Goal: Transaction & Acquisition: Purchase product/service

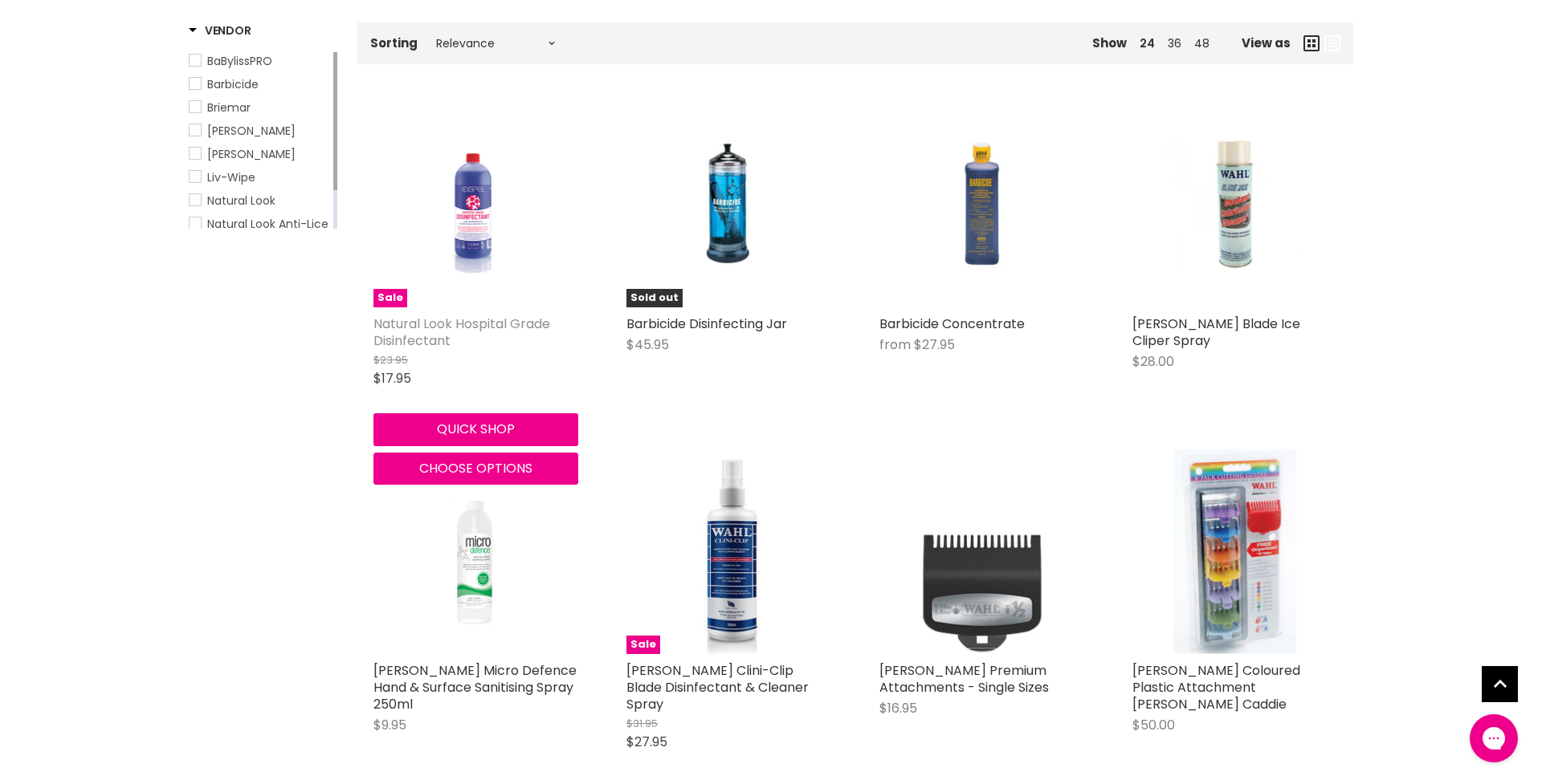
scroll to position [258, 0]
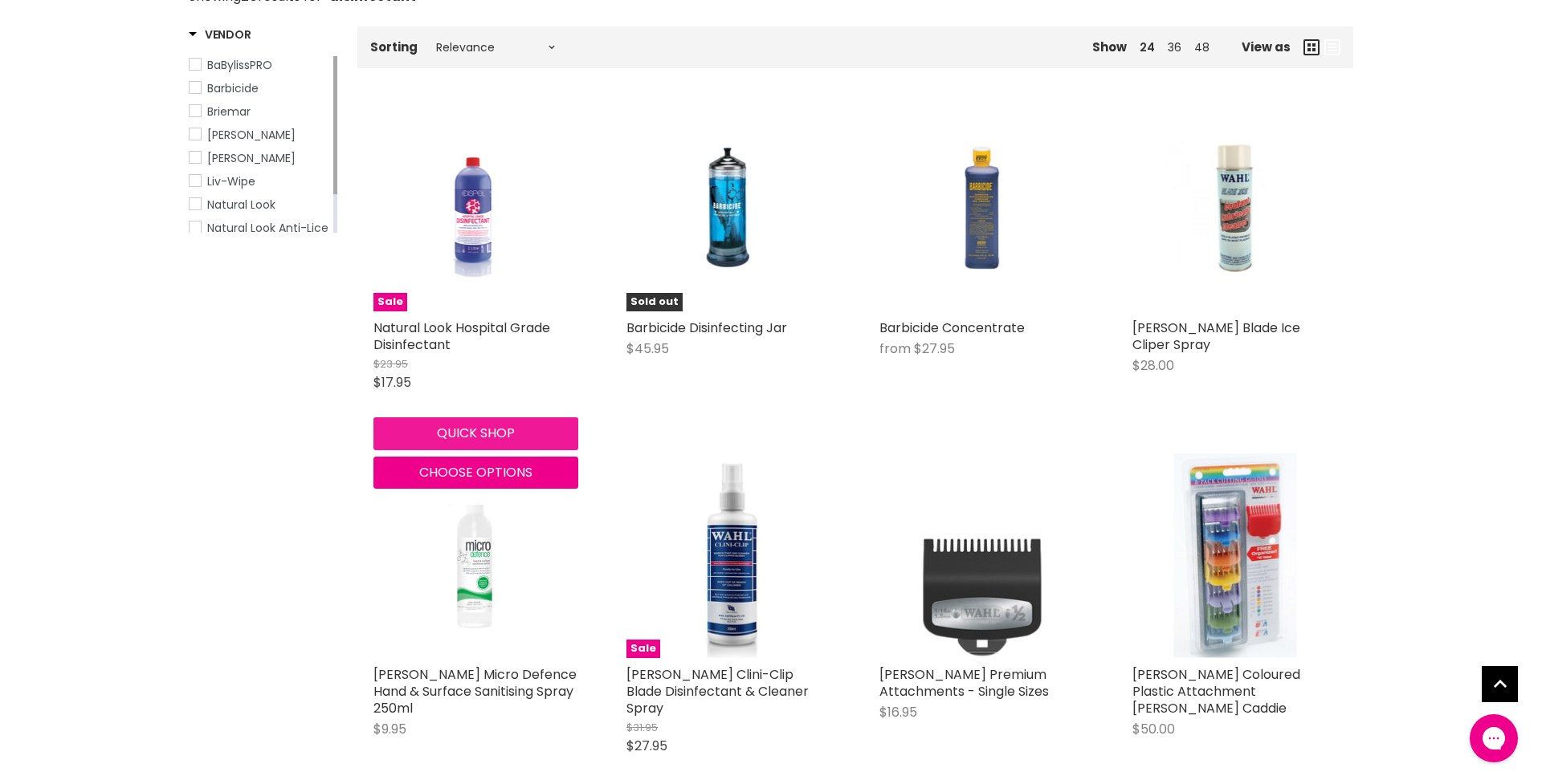
click at [468, 430] on button "Quick shop" at bounding box center [476, 433] width 205 height 32
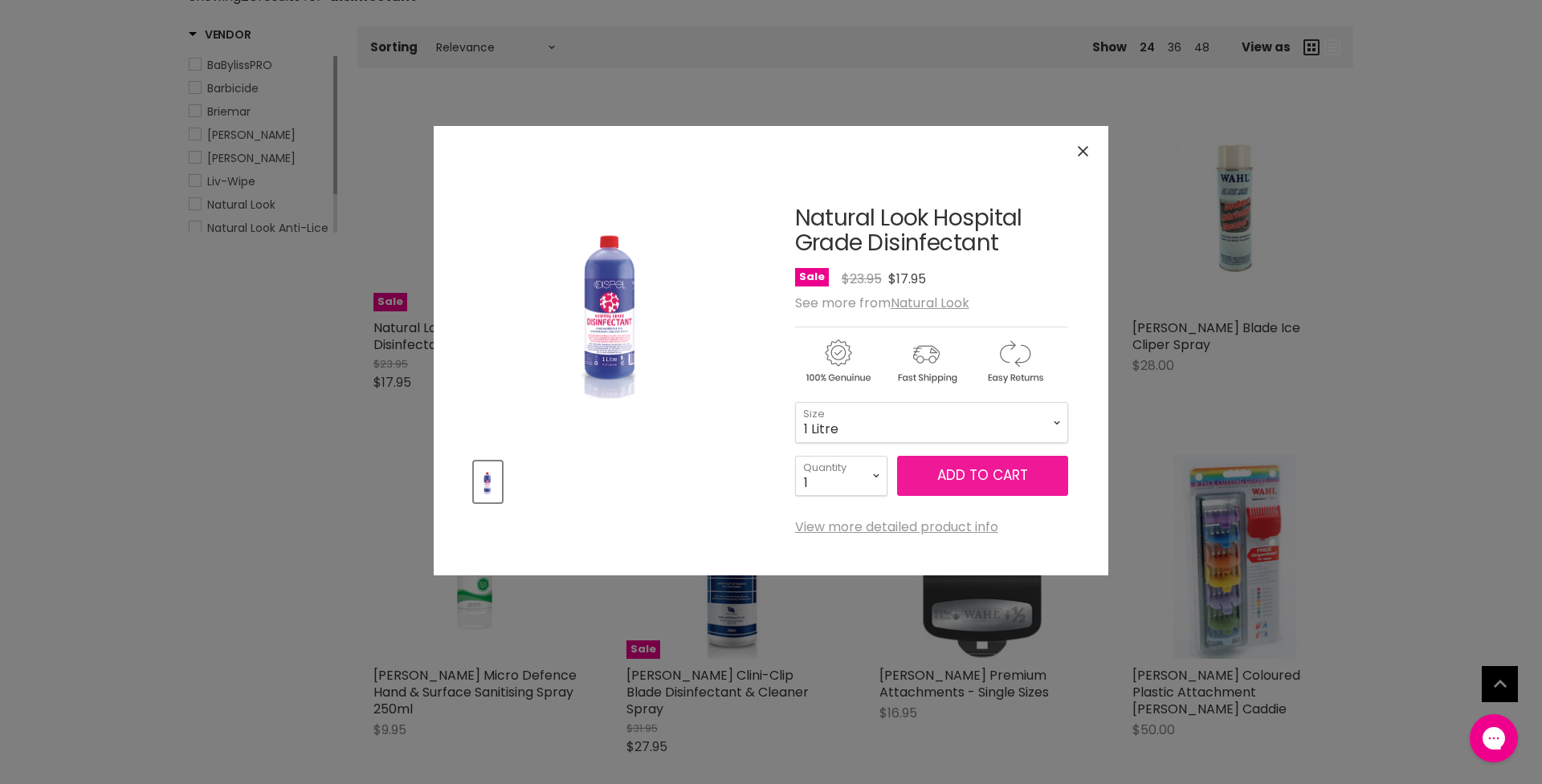
click at [986, 478] on span "Add to cart" at bounding box center [983, 475] width 91 height 19
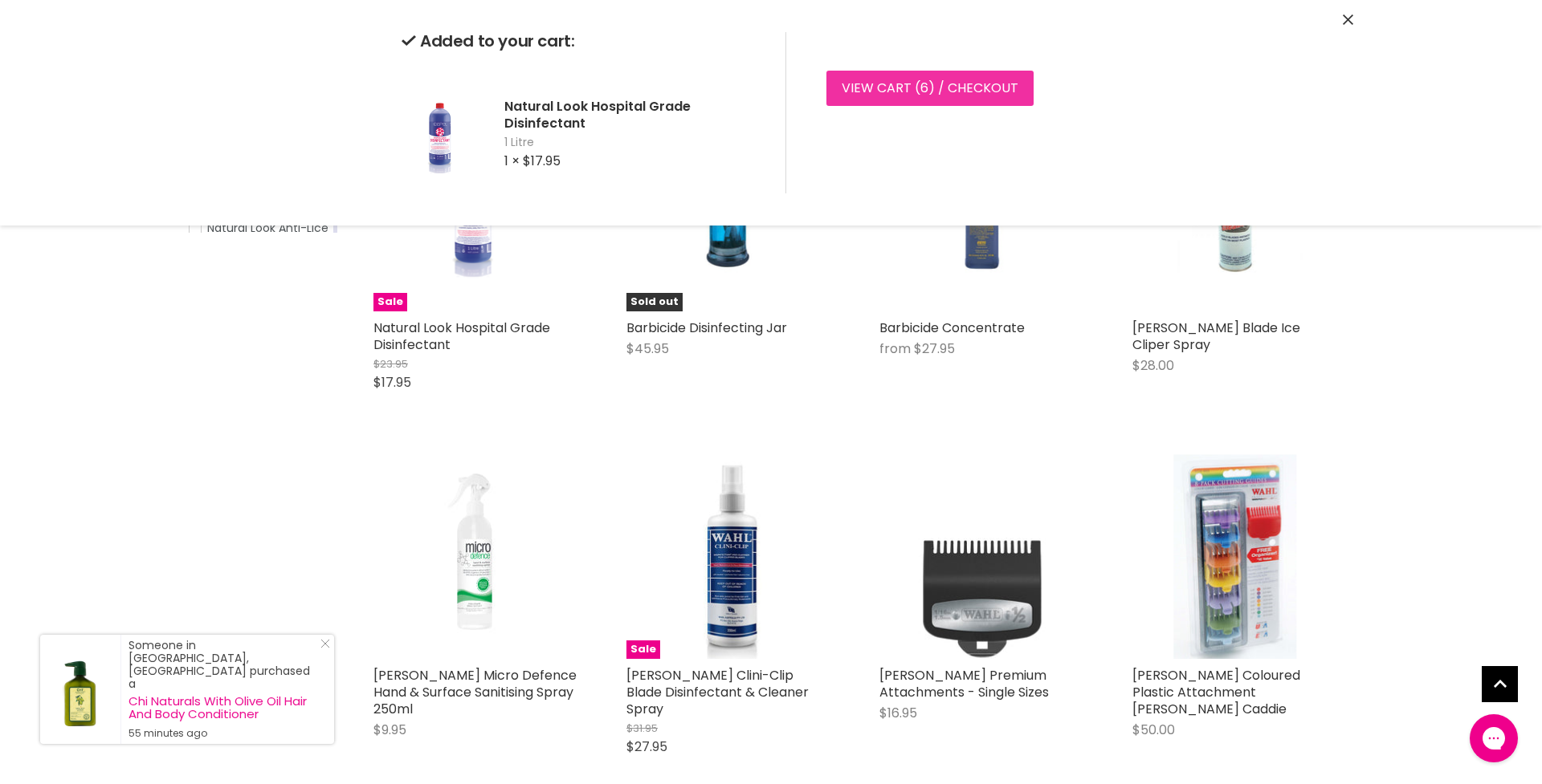
click at [897, 92] on link "View cart ( 6 ) / Checkout" at bounding box center [930, 88] width 207 height 36
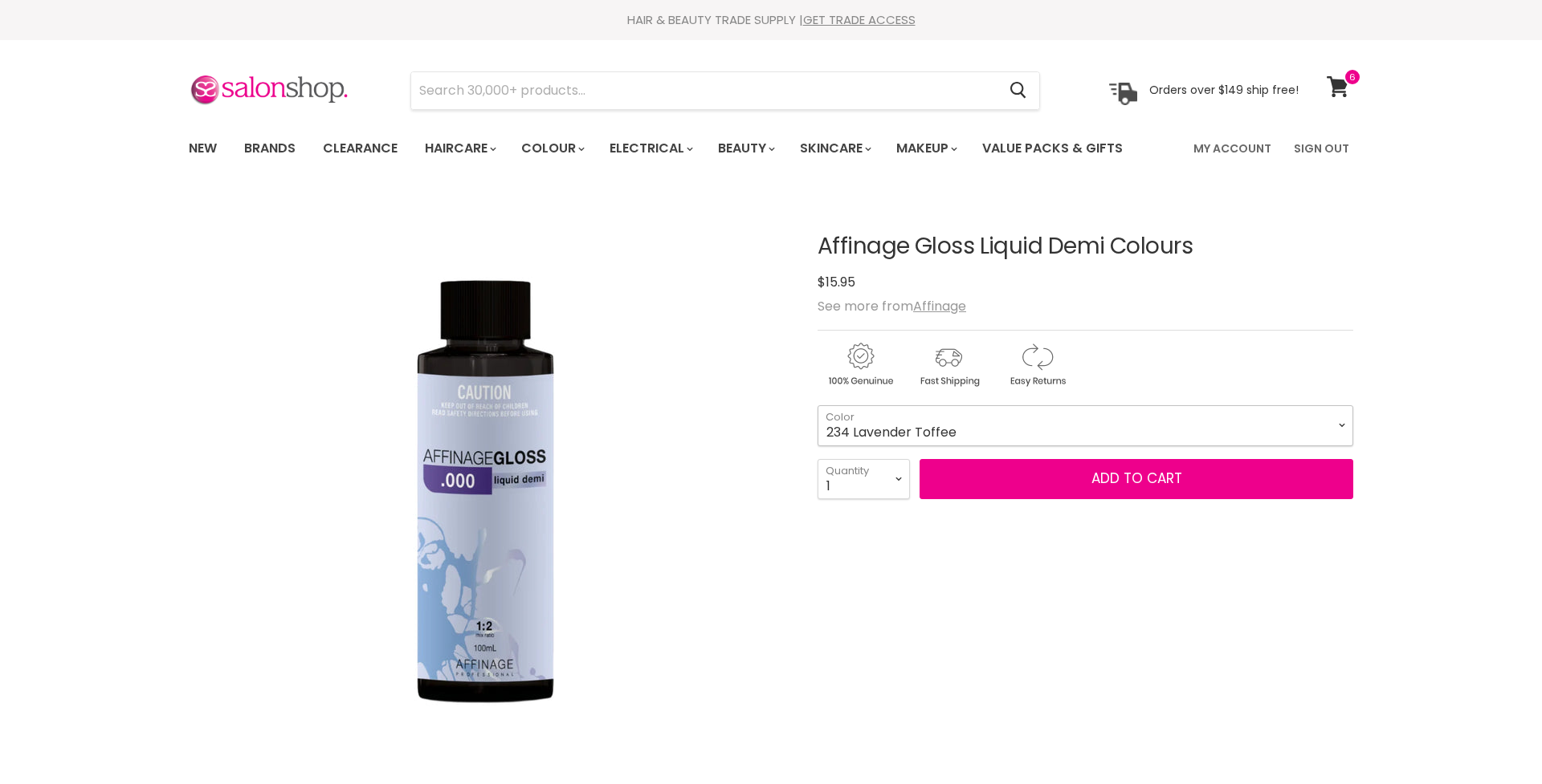
click at [939, 427] on select "000 Clear 4.0 Medium Brown 6.0 Dark Blonde 8.0 Light Blonde 5.023 Light Toffee …" at bounding box center [1085, 425] width 535 height 40
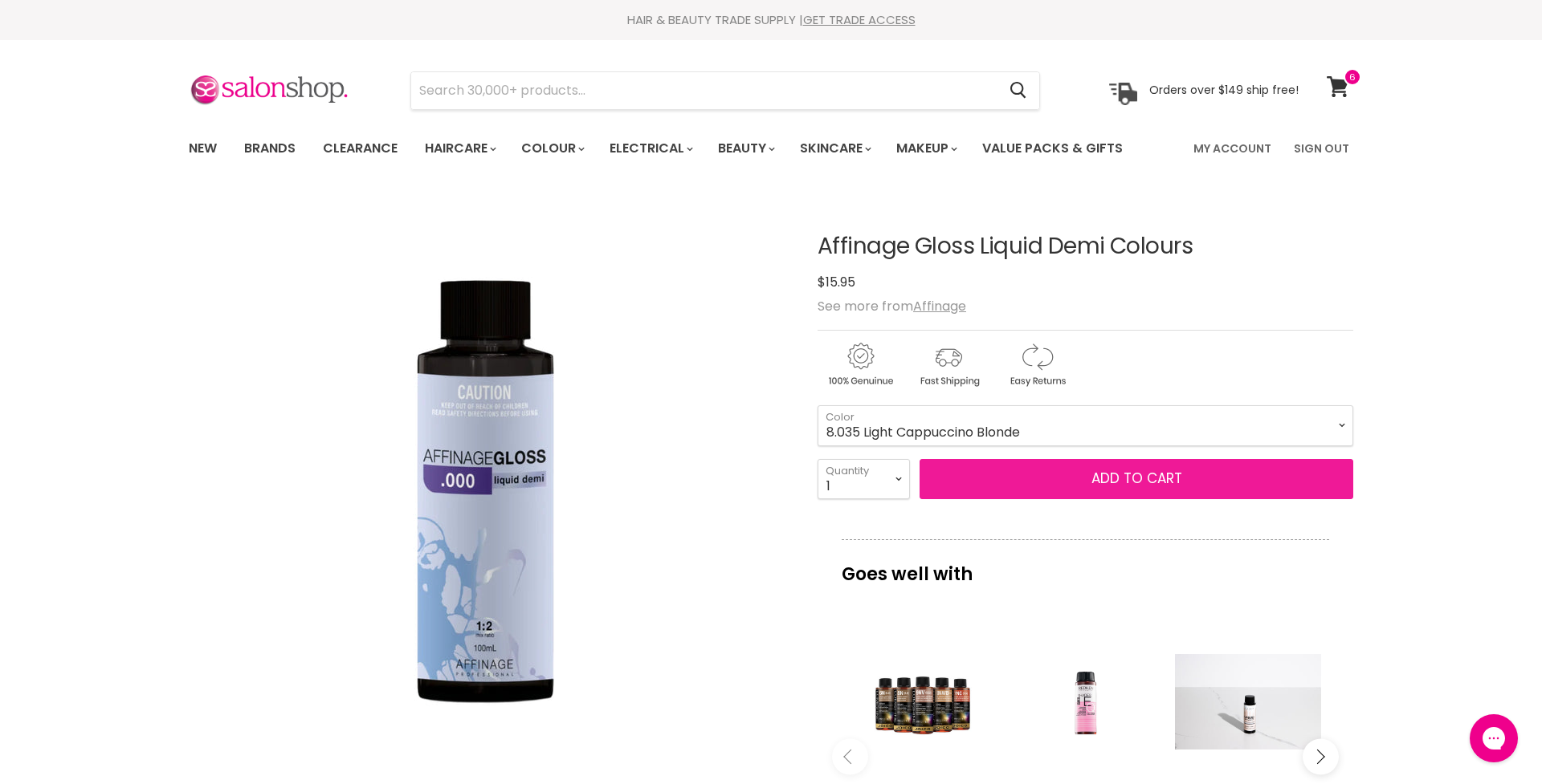
click at [1132, 483] on button "Add to cart" at bounding box center [1136, 479] width 434 height 40
click at [1168, 479] on button "Add to cart" at bounding box center [1136, 479] width 434 height 40
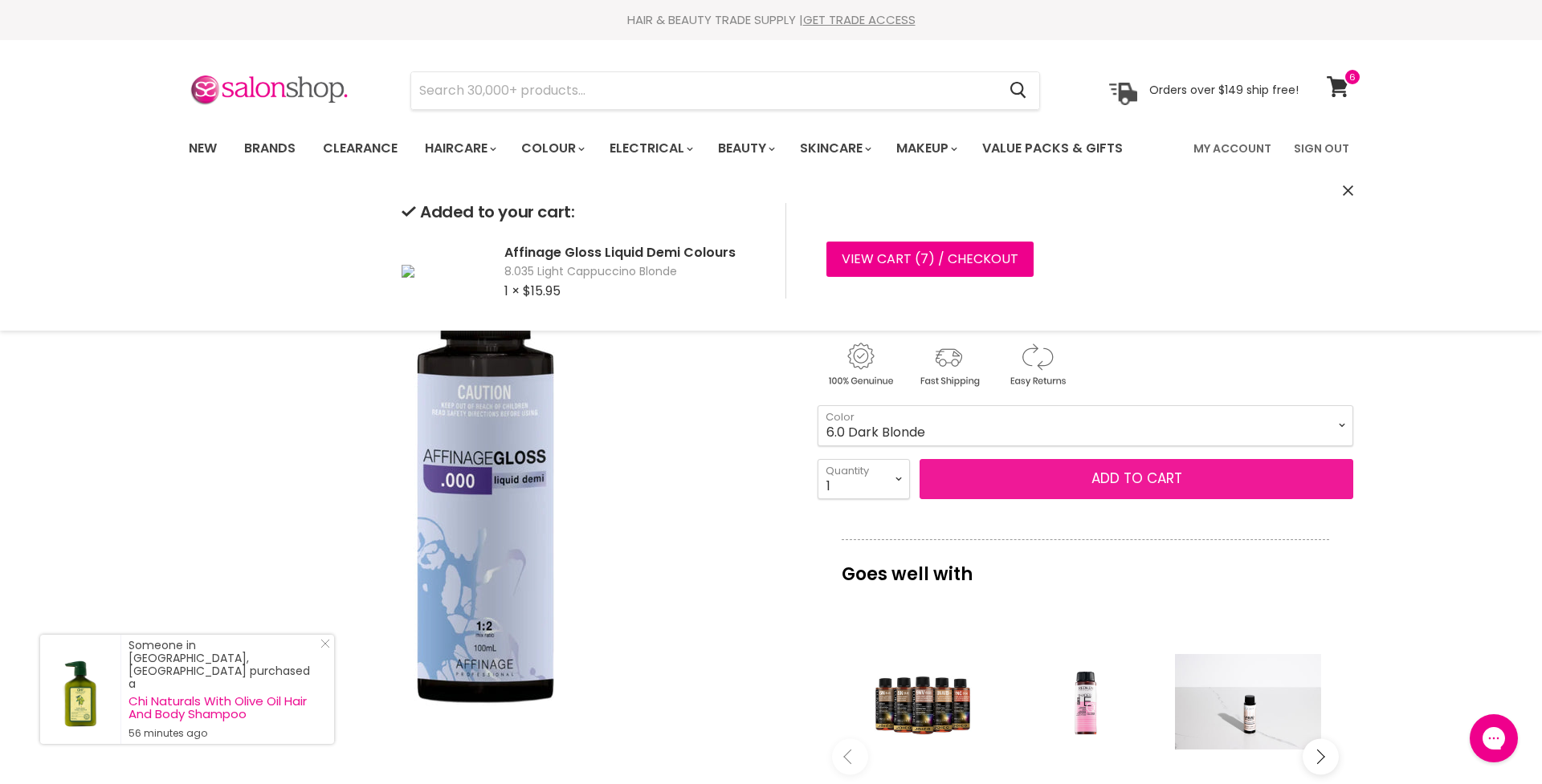
click at [1103, 477] on button "Add to cart" at bounding box center [1136, 479] width 434 height 40
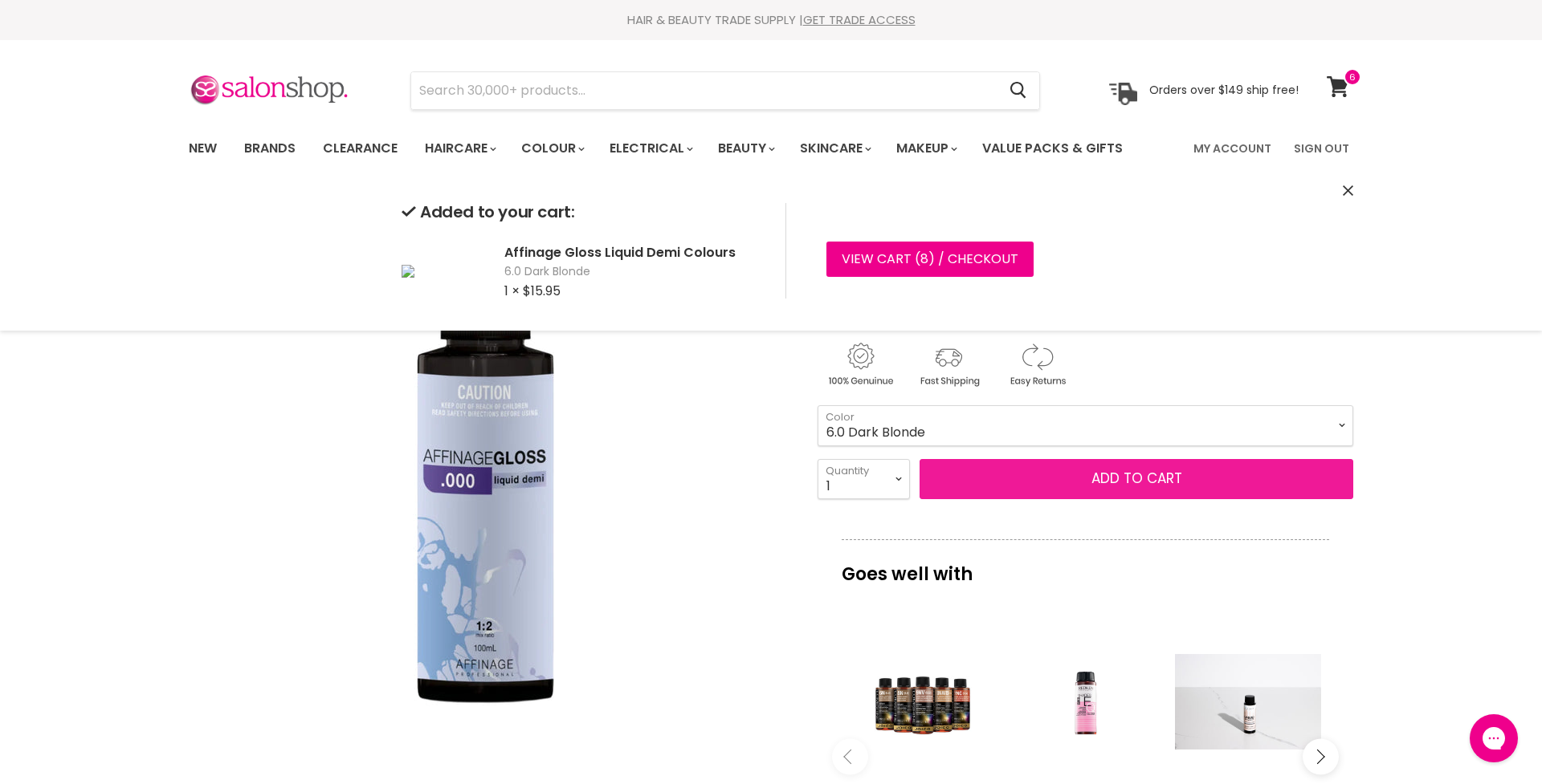
click at [1121, 488] on button "Add to cart" at bounding box center [1136, 479] width 434 height 40
click at [1075, 482] on button "Add to cart" at bounding box center [1136, 479] width 434 height 40
click at [1097, 488] on button "Add to cart" at bounding box center [1136, 479] width 434 height 40
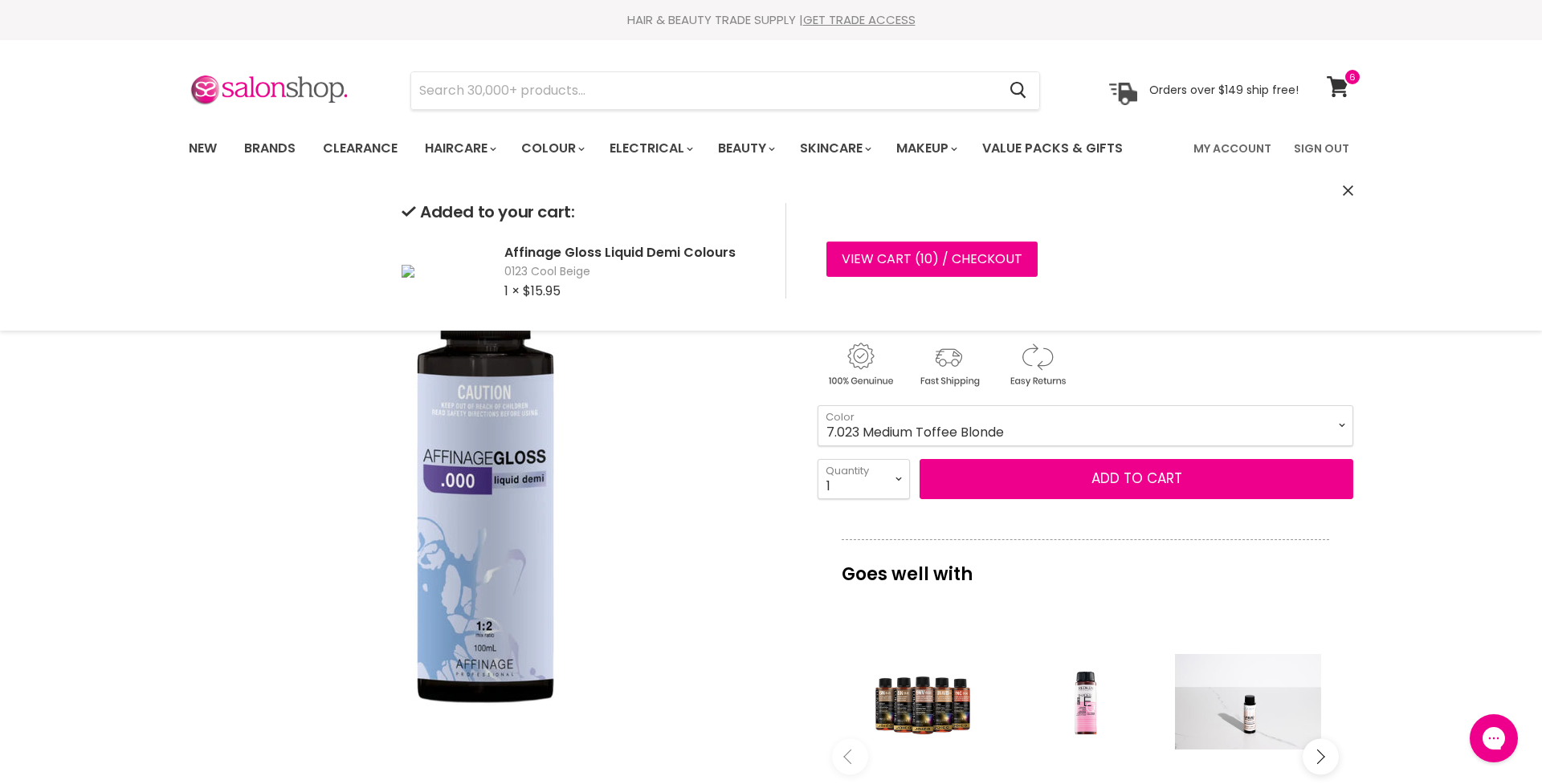
select select "7.023 Medium Toffee Blonde"
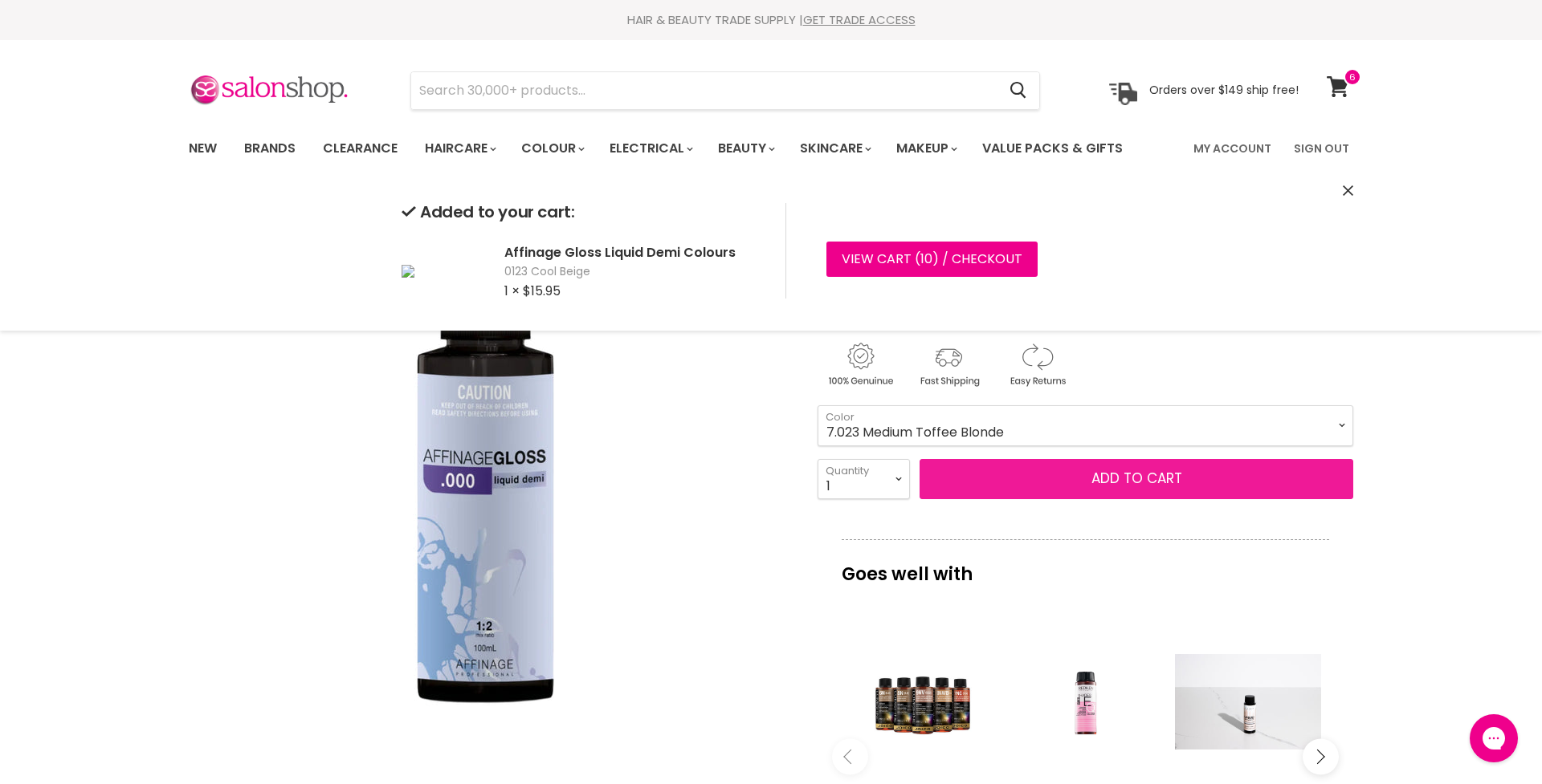
click at [1107, 481] on button "Add to cart" at bounding box center [1136, 479] width 434 height 40
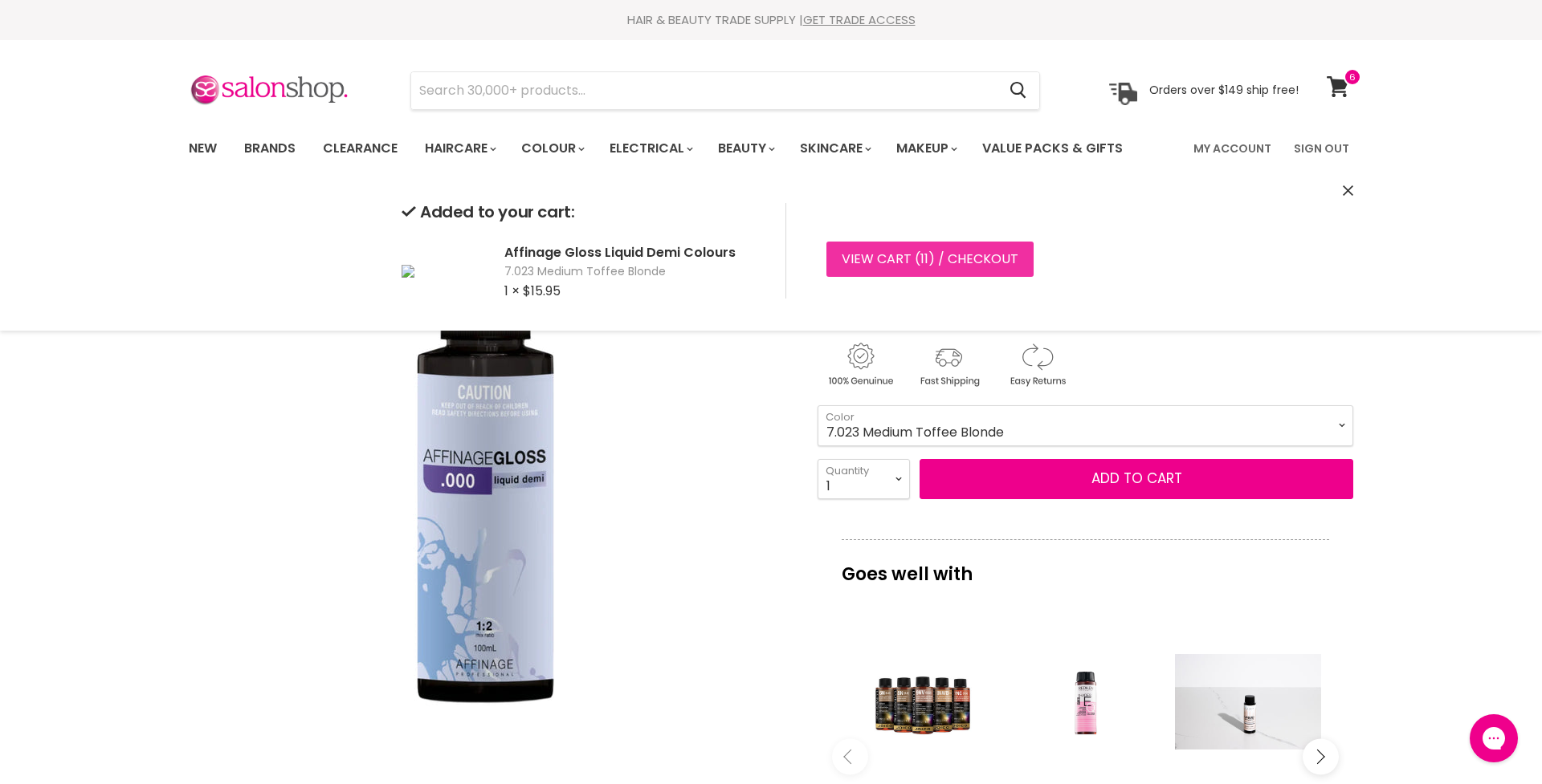
click at [893, 256] on link "View cart ( 11 ) / Checkout" at bounding box center [930, 259] width 207 height 36
